Goal: Information Seeking & Learning: Learn about a topic

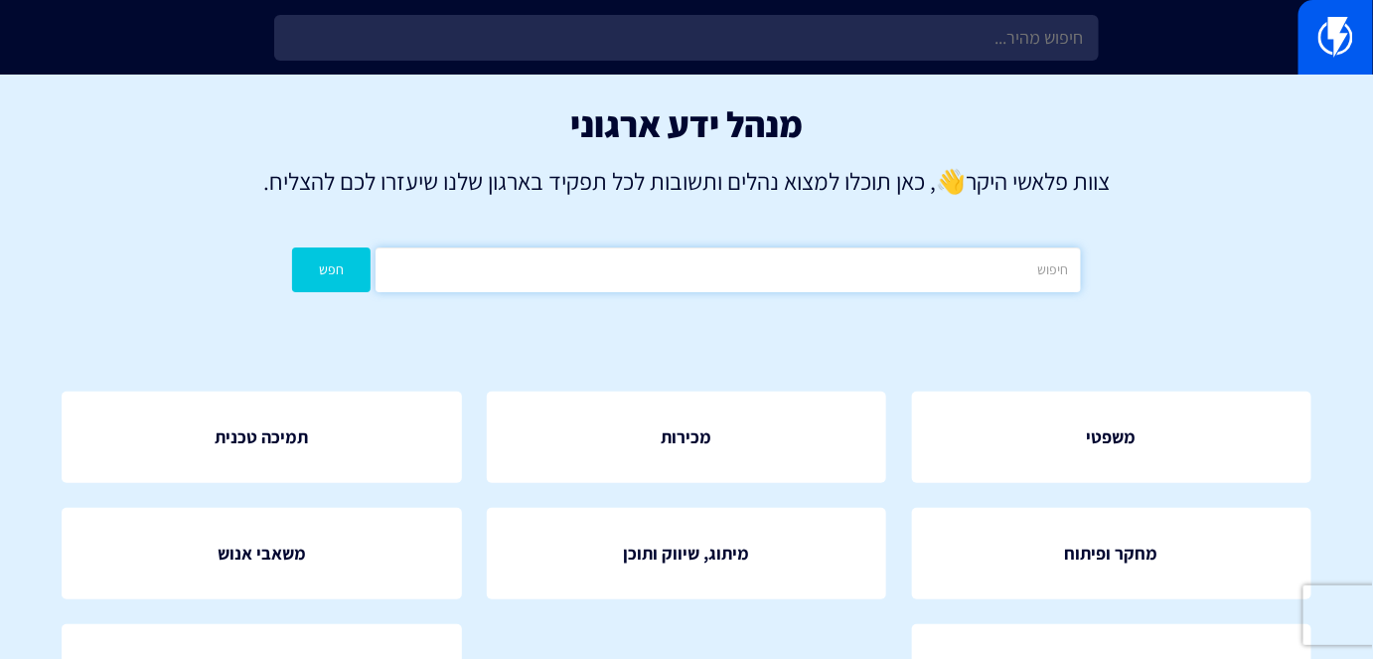
click at [969, 285] on input "text" at bounding box center [727, 269] width 704 height 45
type input "פייסבוק"
click at [378, 260] on input "פייסבוק" at bounding box center [727, 269] width 704 height 45
click at [347, 283] on button "חפש" at bounding box center [331, 269] width 78 height 45
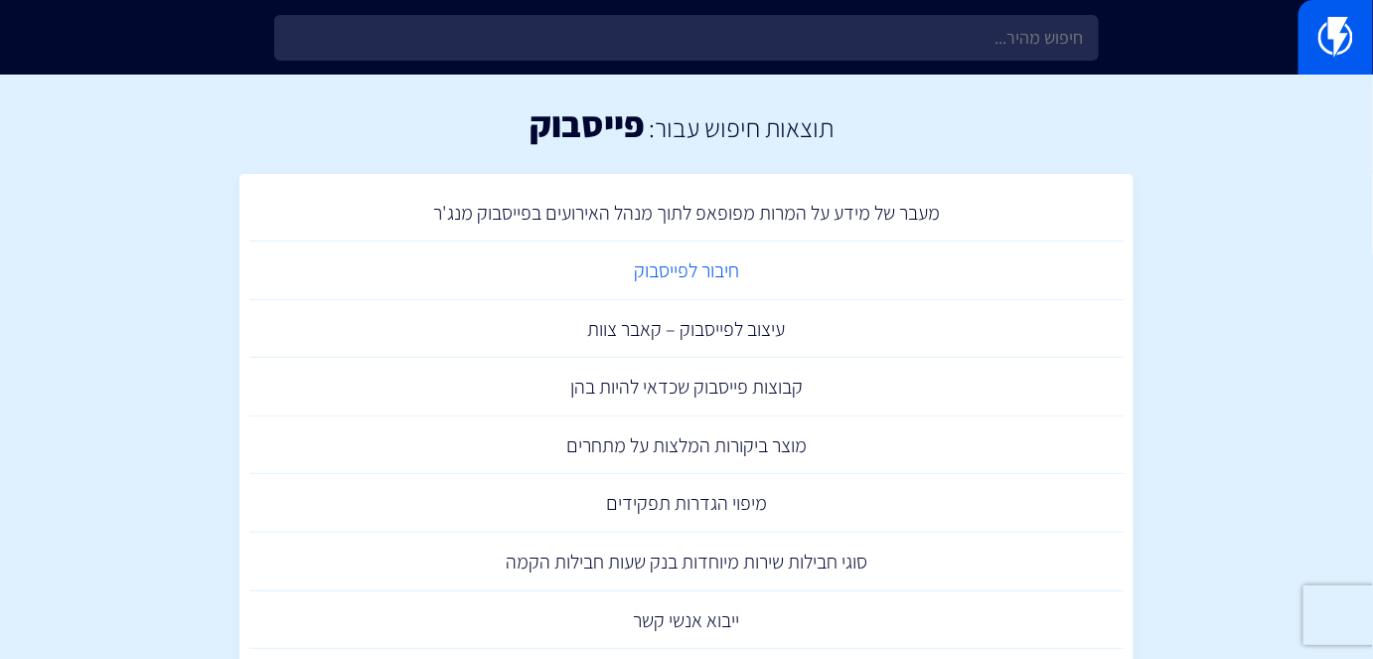
click at [731, 268] on link "חיבור לפייסבוק" at bounding box center [686, 270] width 874 height 59
